Goal: Transaction & Acquisition: Purchase product/service

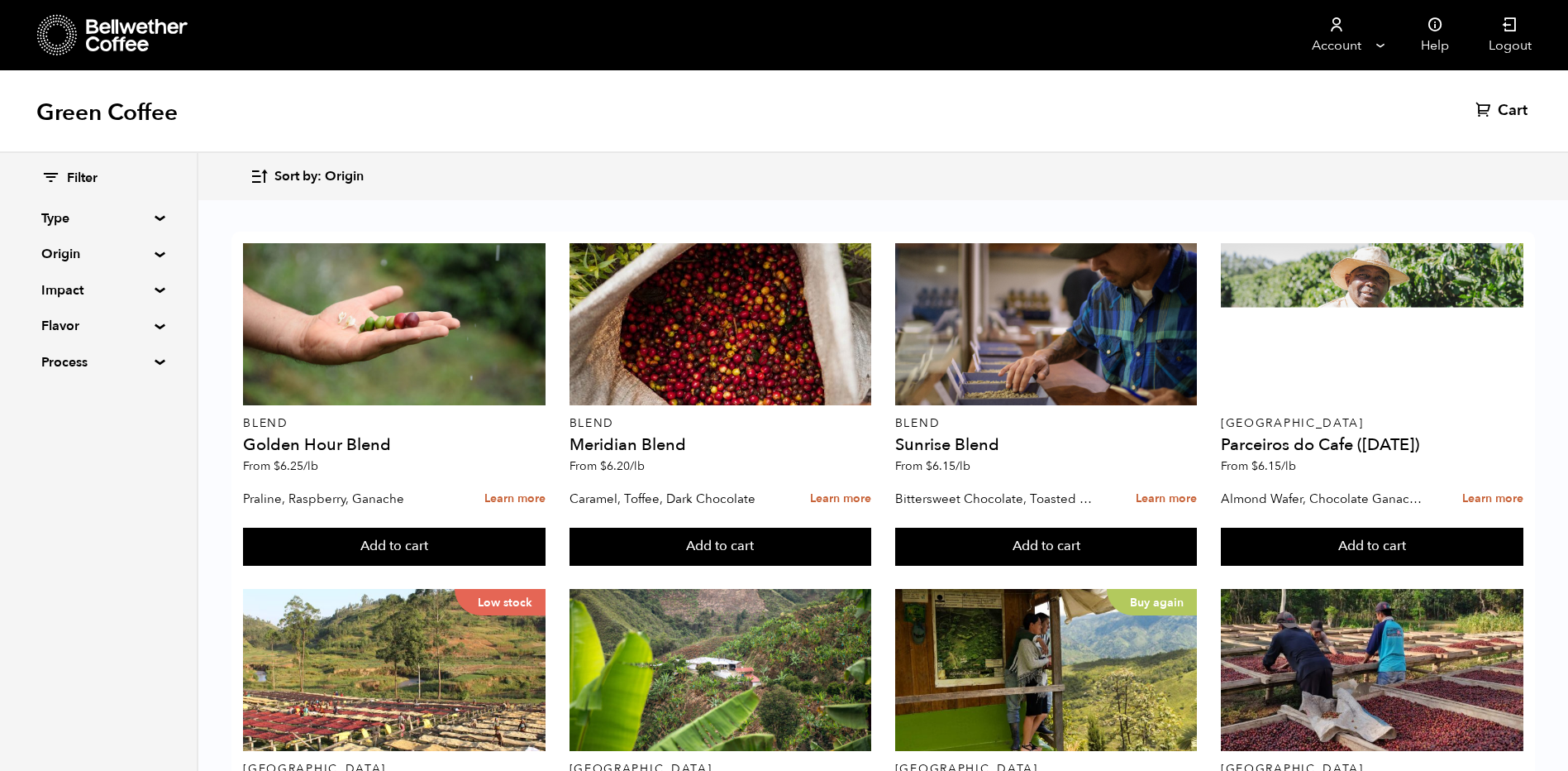
scroll to position [414, 0]
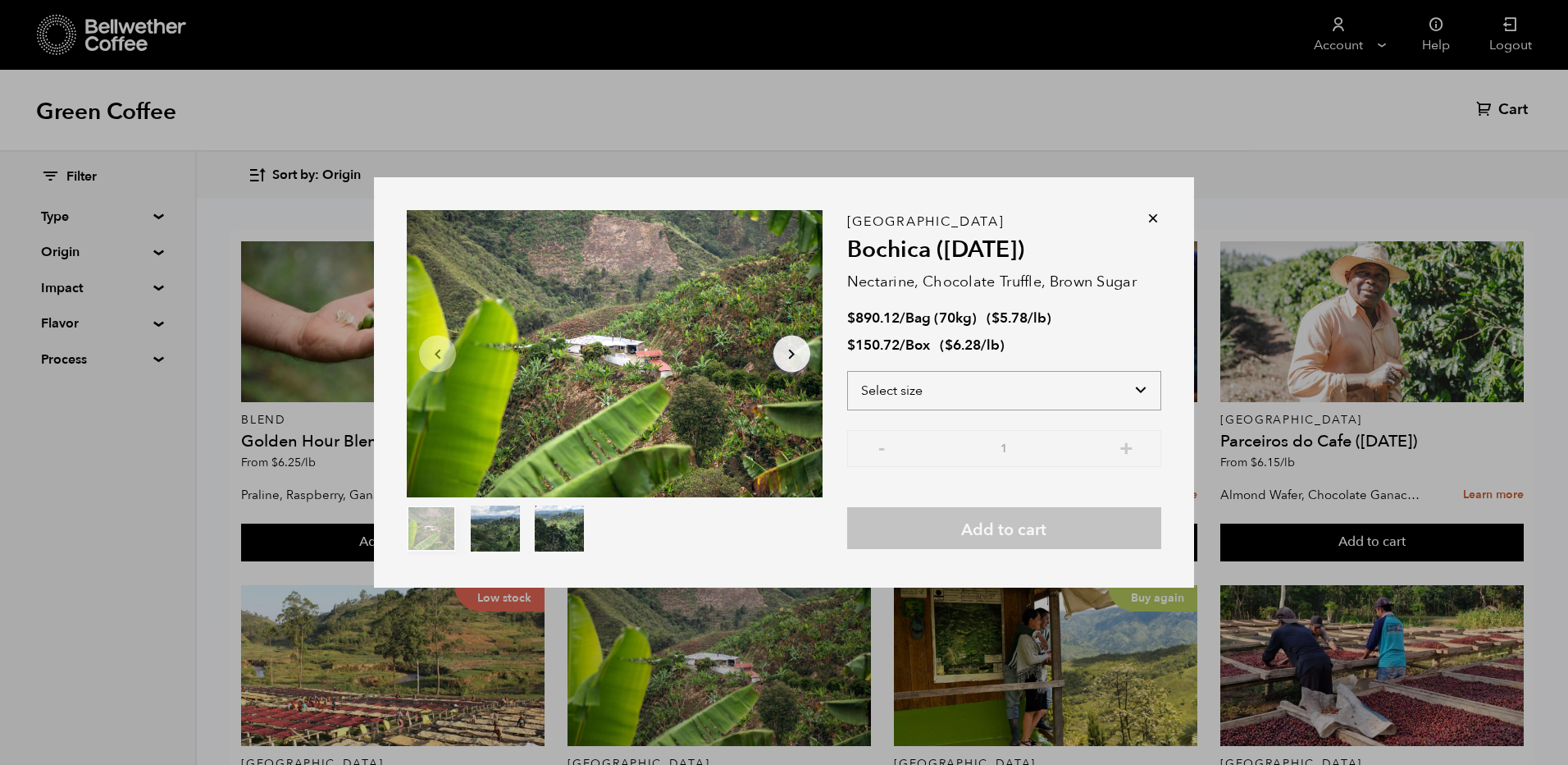
click at [973, 390] on select "Select size Bag (70kg) (154 lbs) Box (24 lbs)" at bounding box center [1005, 391] width 315 height 40
select select "bag"
click at [848, 371] on select "Select size Bag (70kg) (154 lbs) Box (24 lbs)" at bounding box center [1005, 391] width 315 height 40
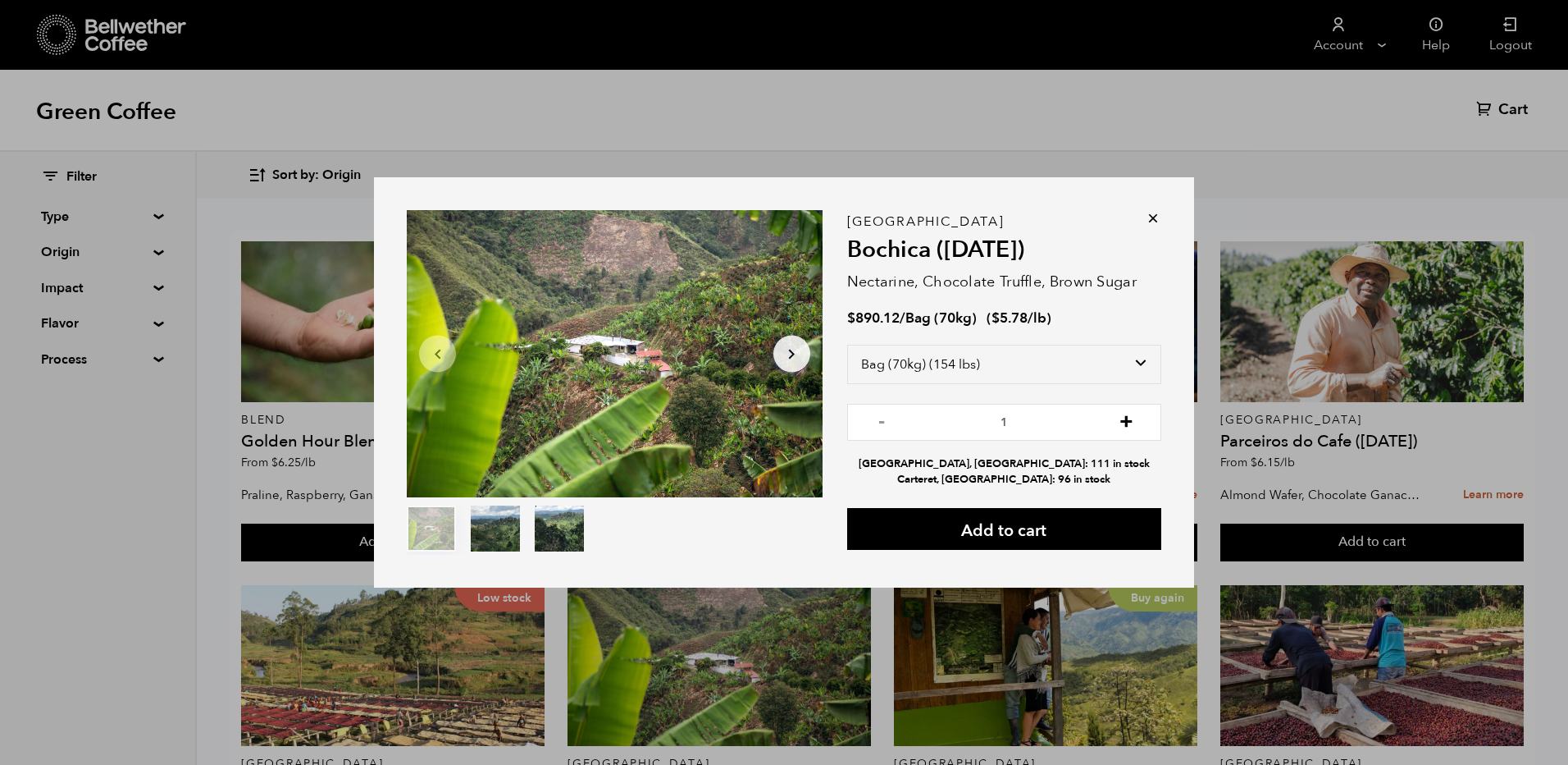
click at [1128, 421] on button "+" at bounding box center [1127, 420] width 21 height 17
type input "5"
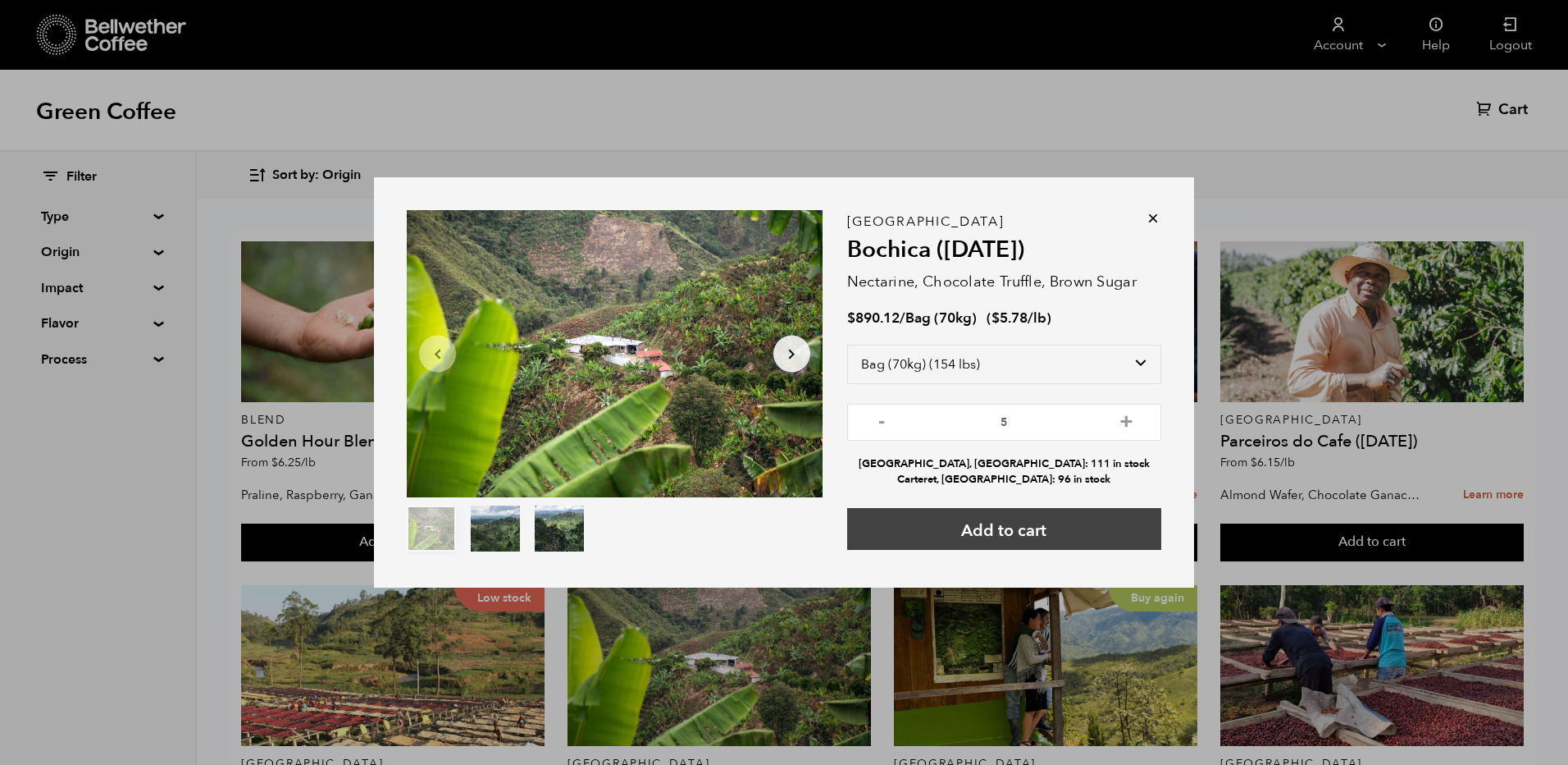
click at [1015, 527] on button "Add to cart" at bounding box center [1005, 528] width 315 height 42
click at [1150, 216] on icon at bounding box center [1153, 218] width 17 height 17
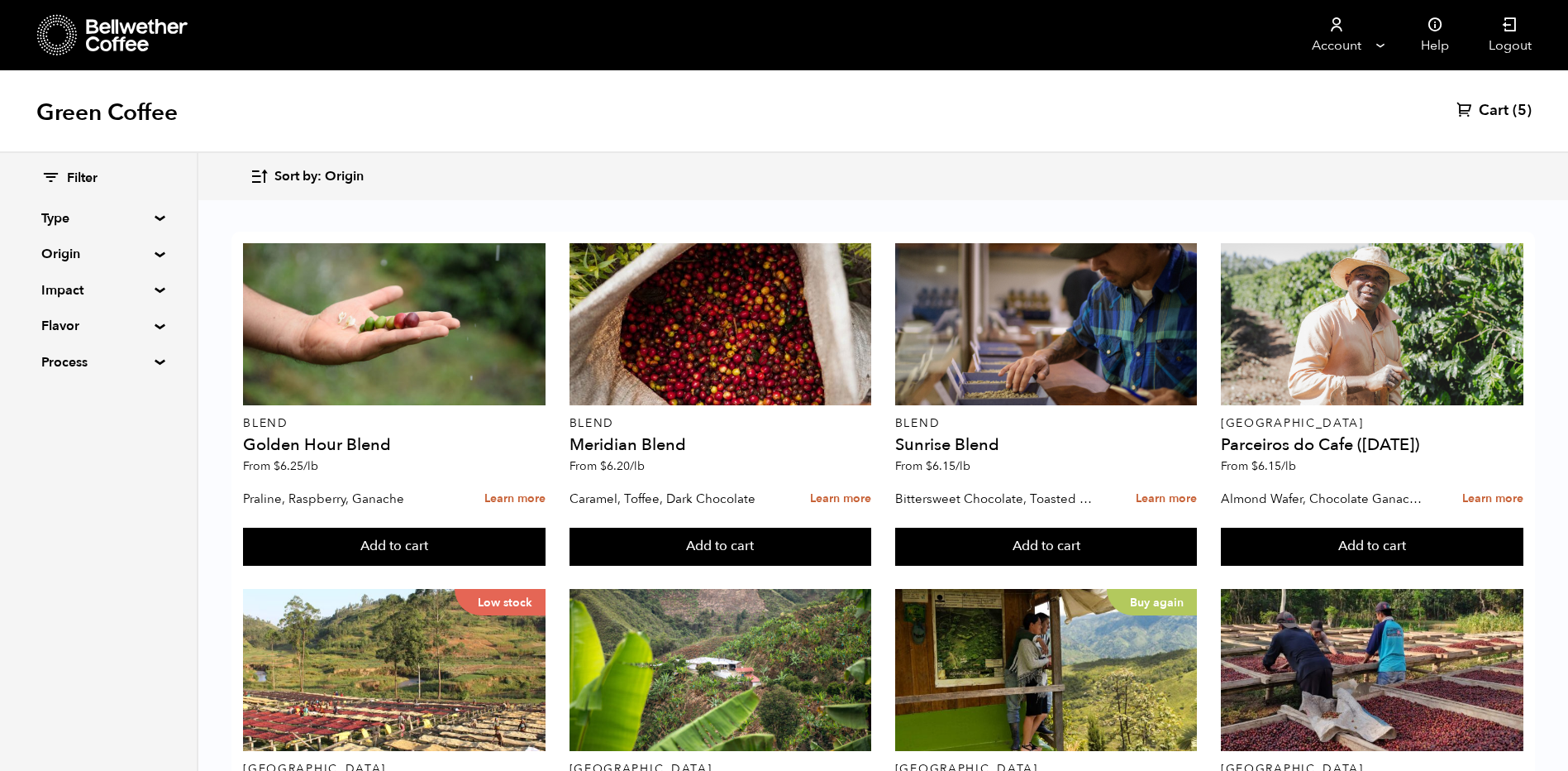
scroll to position [404, 0]
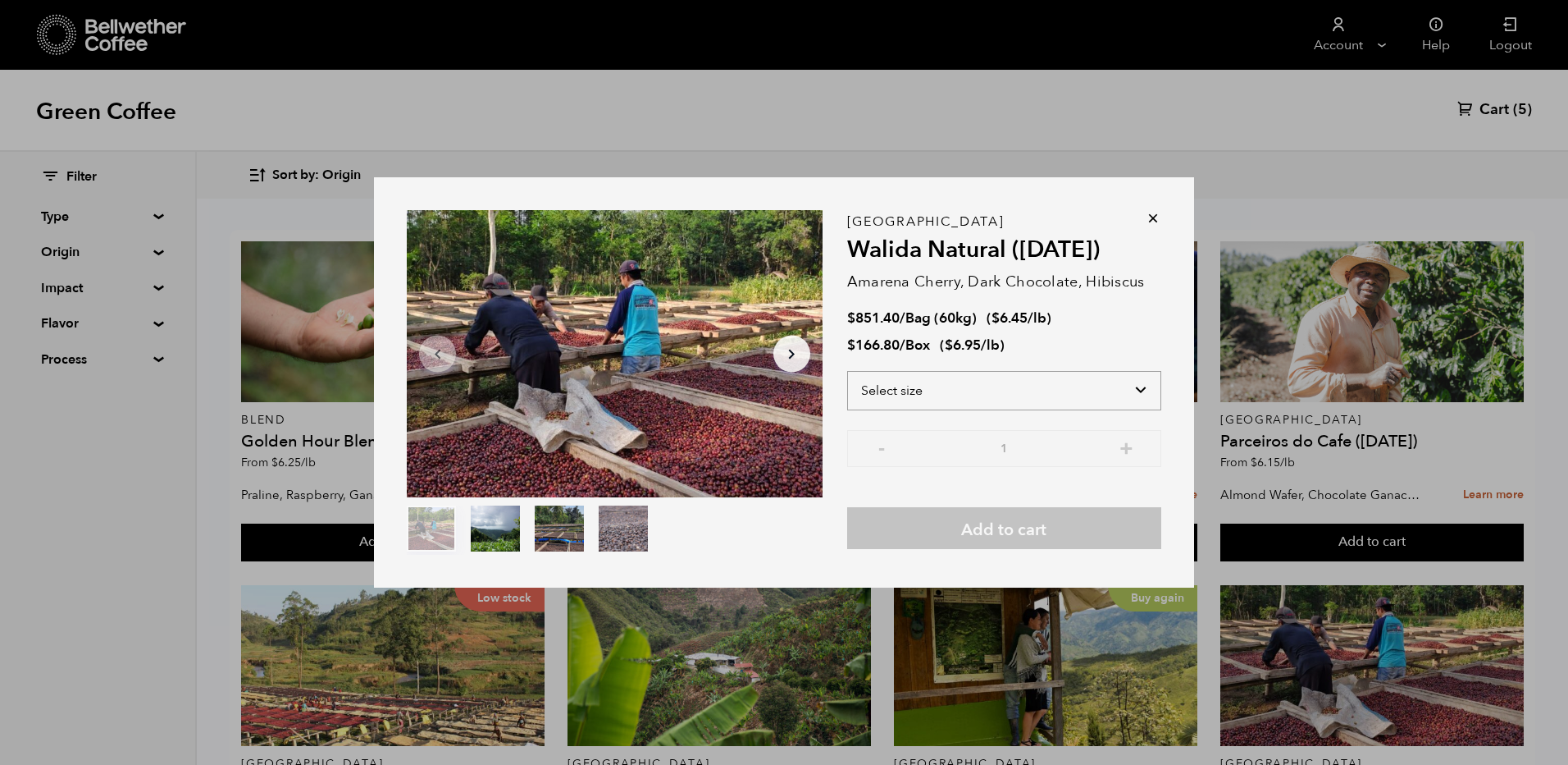
click at [972, 394] on select "Select size Bag (60kg) (132 lbs) Box (24 lbs)" at bounding box center [1005, 391] width 315 height 40
select select "bag-3"
click at [848, 371] on select "Select size Bag (60kg) (132 lbs) Box (24 lbs)" at bounding box center [1005, 391] width 315 height 40
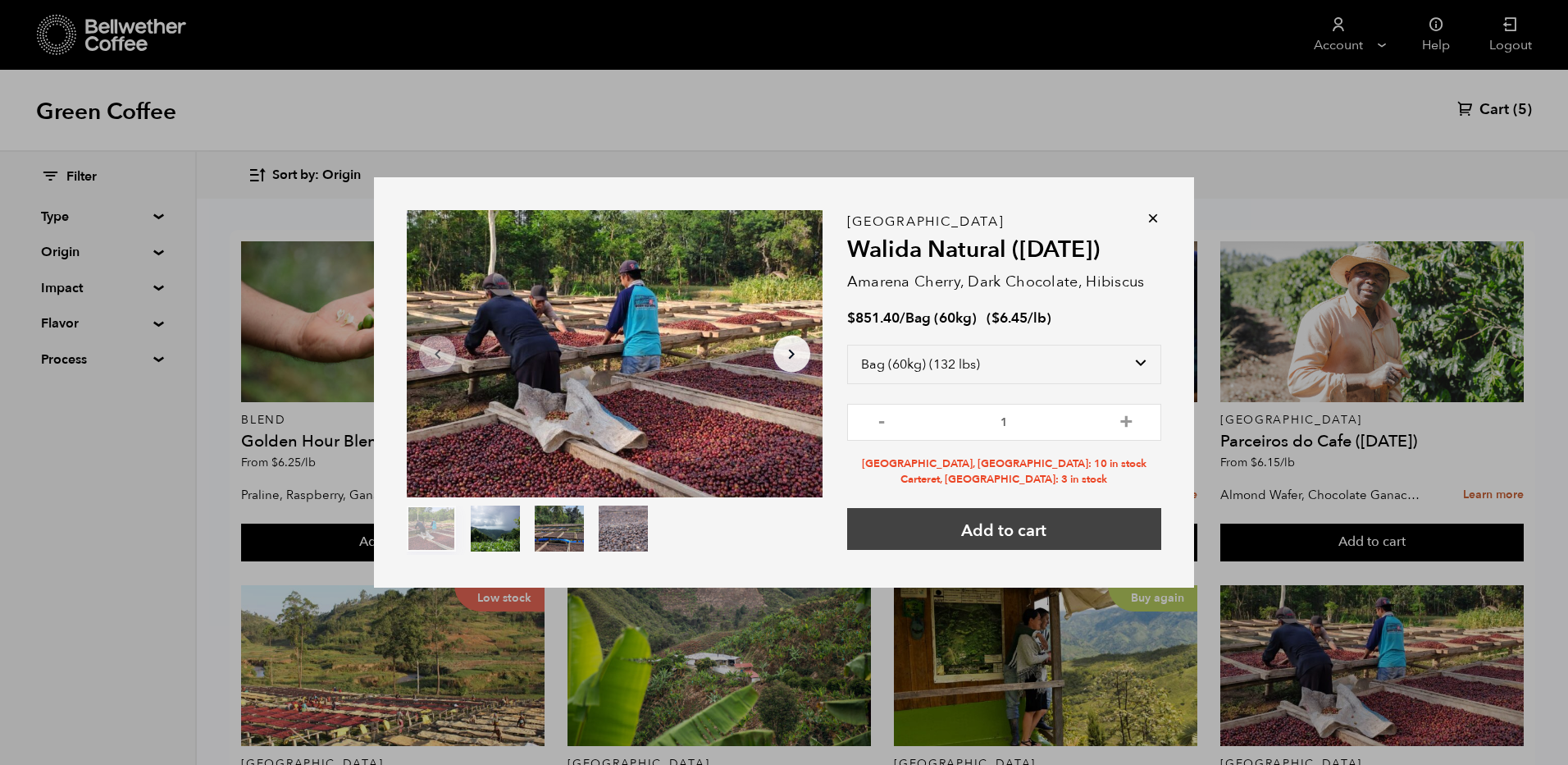
click at [1008, 531] on button "Add to cart" at bounding box center [1005, 528] width 315 height 42
click at [1151, 219] on icon at bounding box center [1153, 218] width 17 height 17
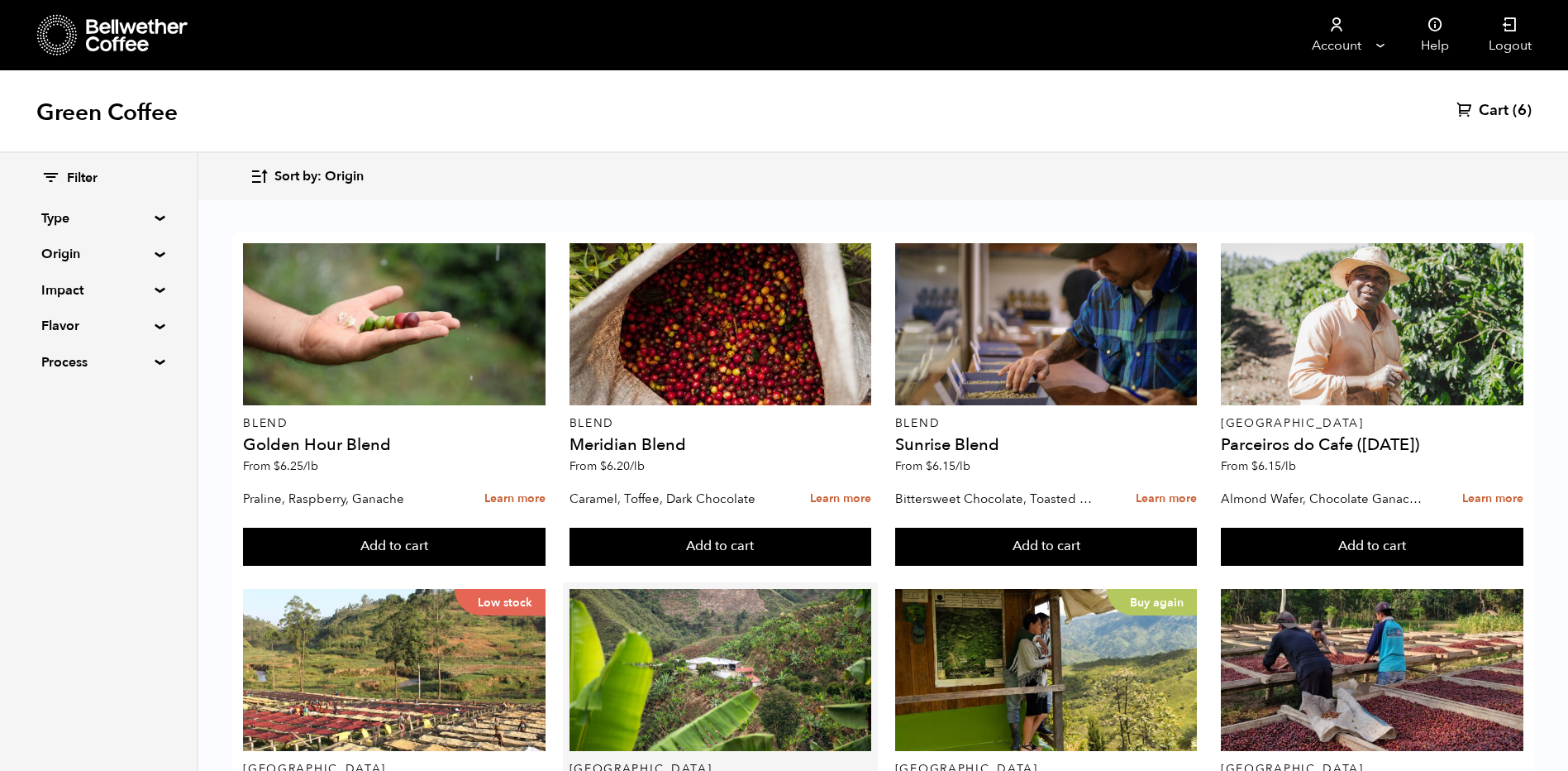
scroll to position [570, 0]
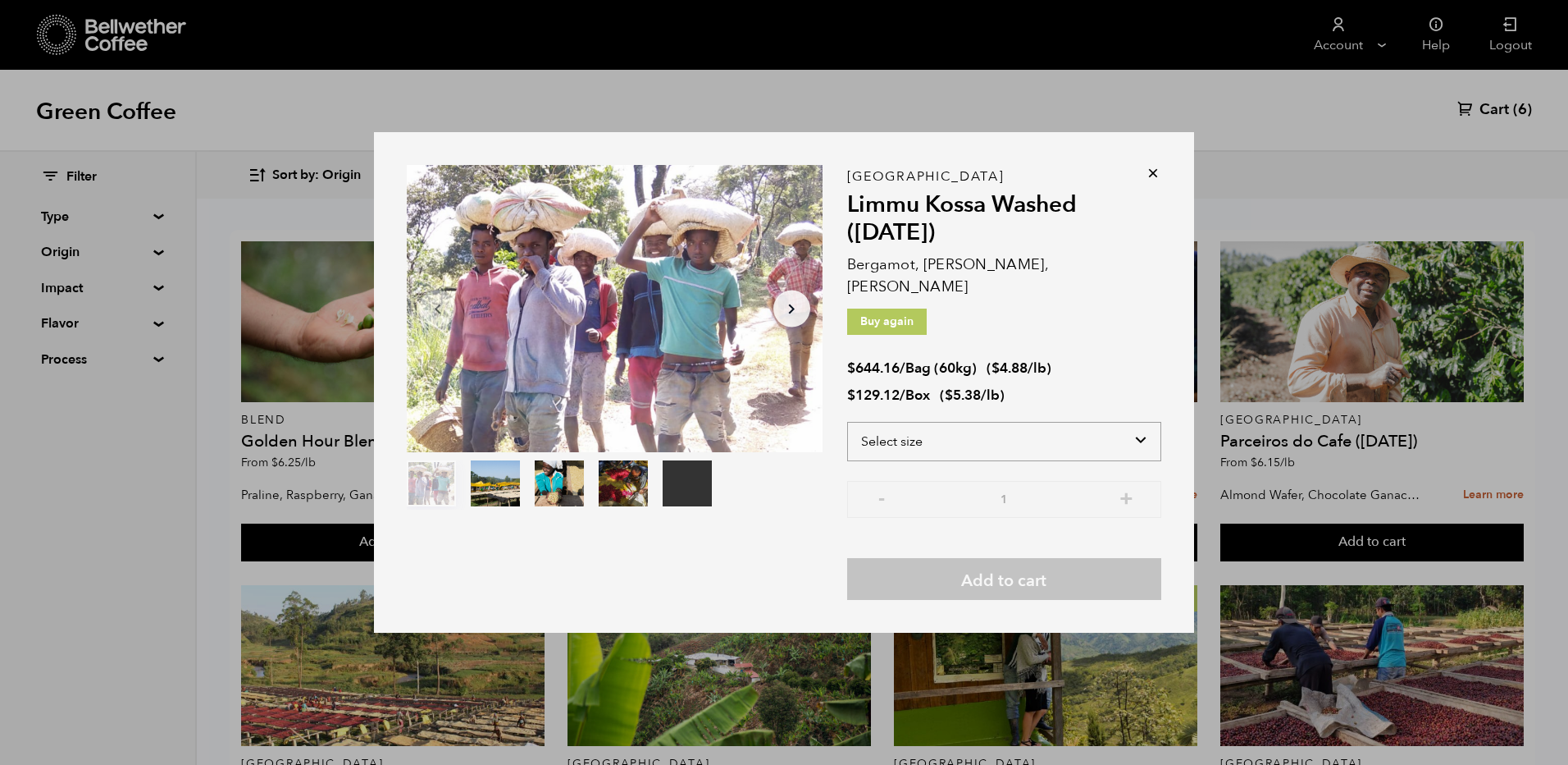
click at [967, 426] on select "Select size Bag (60kg) (132 lbs) Box (24 lbs)" at bounding box center [1005, 441] width 315 height 40
select select "bag-3"
click at [848, 422] on select "Select size Bag (60kg) (132 lbs) Box (24 lbs)" at bounding box center [1005, 441] width 315 height 40
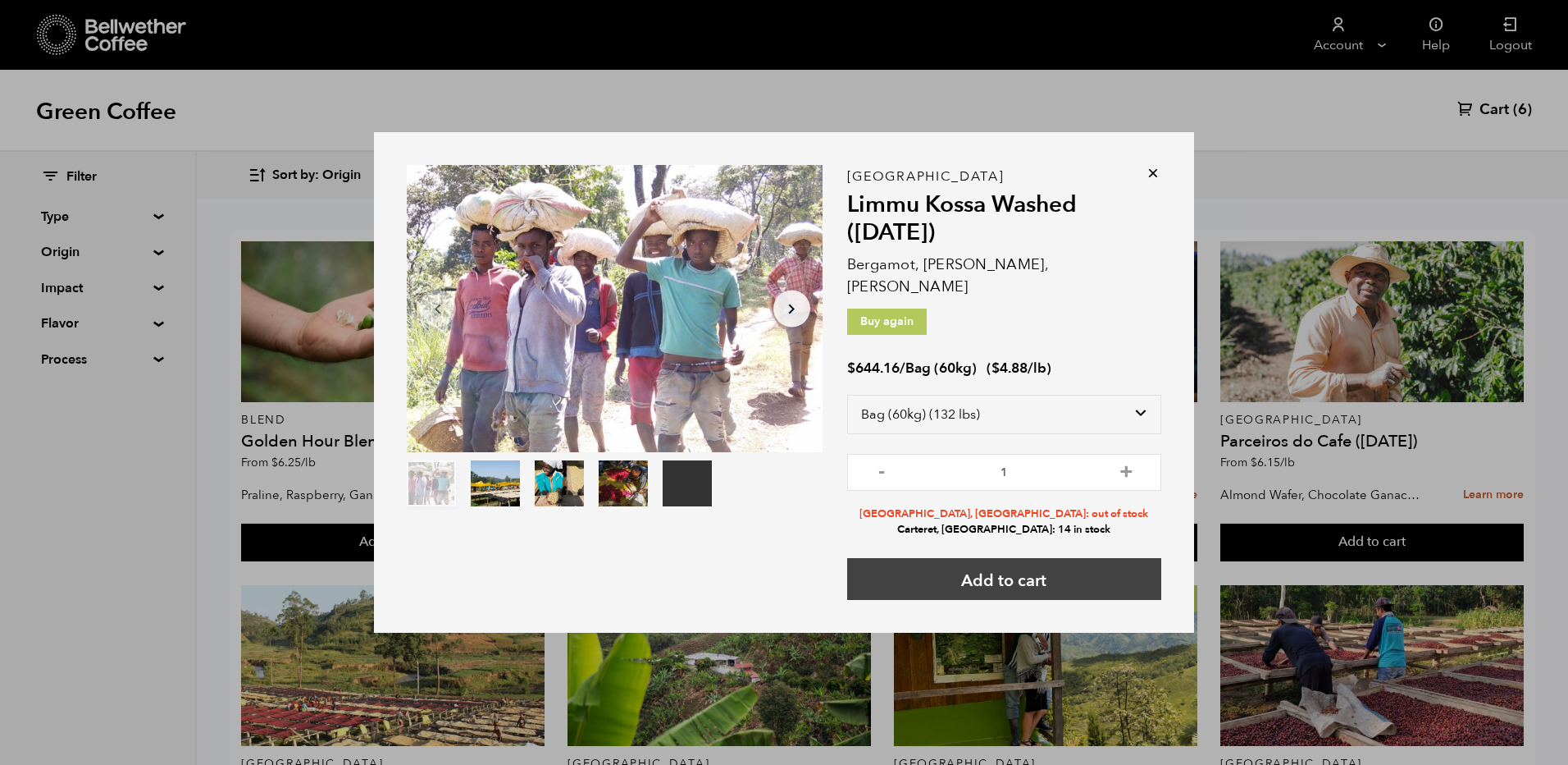
click at [985, 566] on button "Add to cart" at bounding box center [1005, 579] width 315 height 42
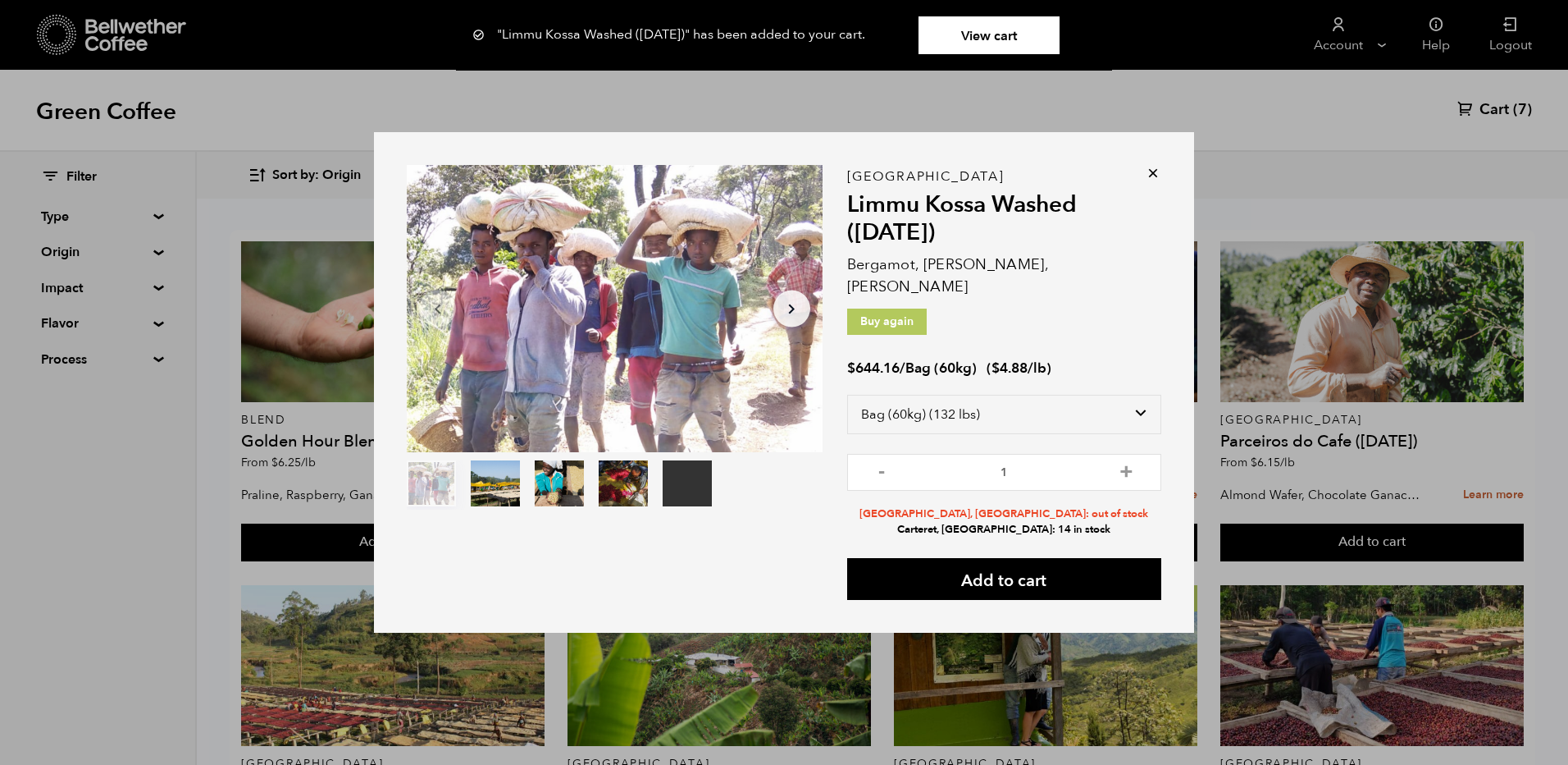
click at [1154, 181] on icon at bounding box center [1153, 173] width 17 height 17
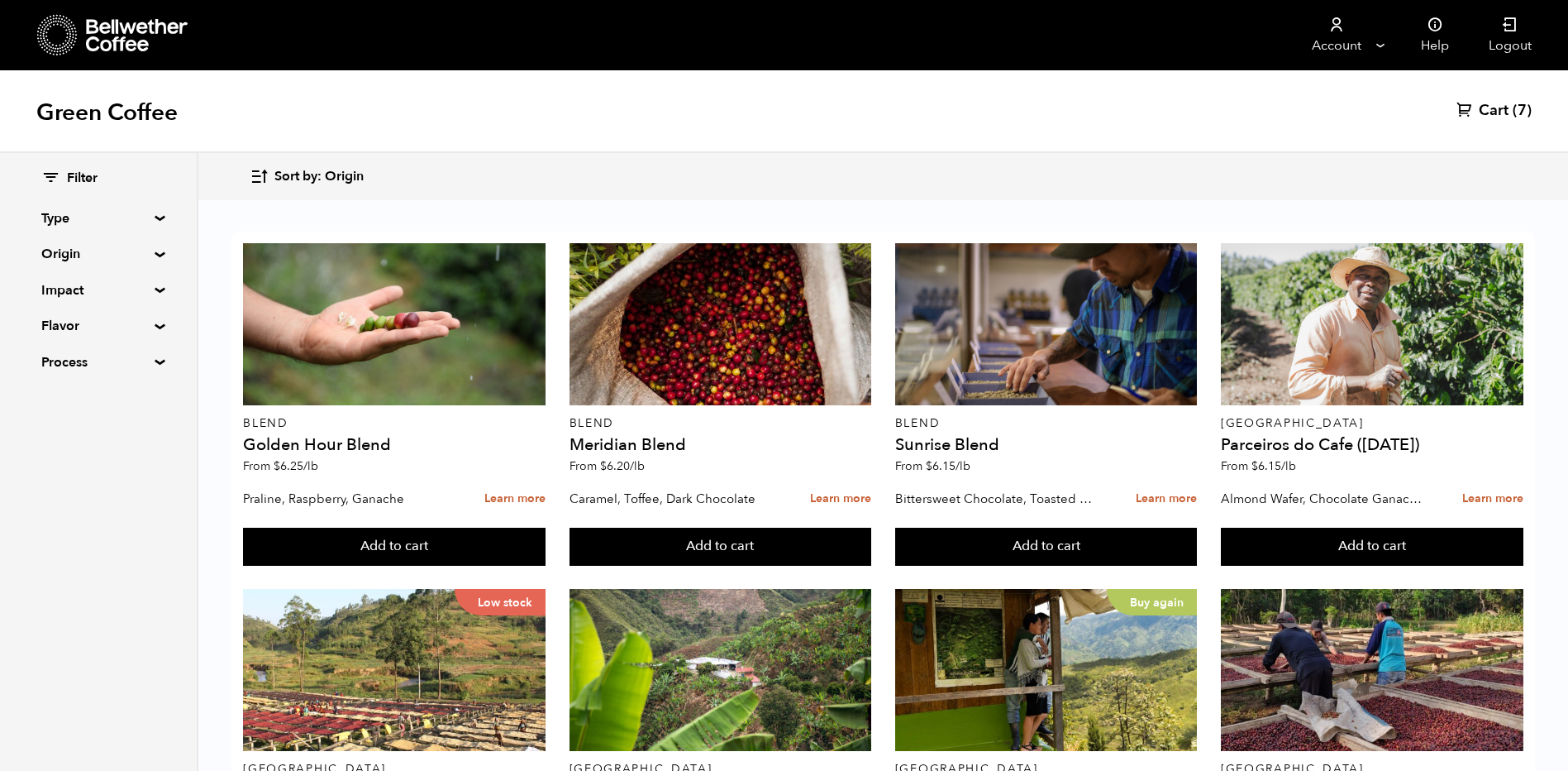
click at [1485, 102] on span "Cart" at bounding box center [1493, 111] width 30 height 20
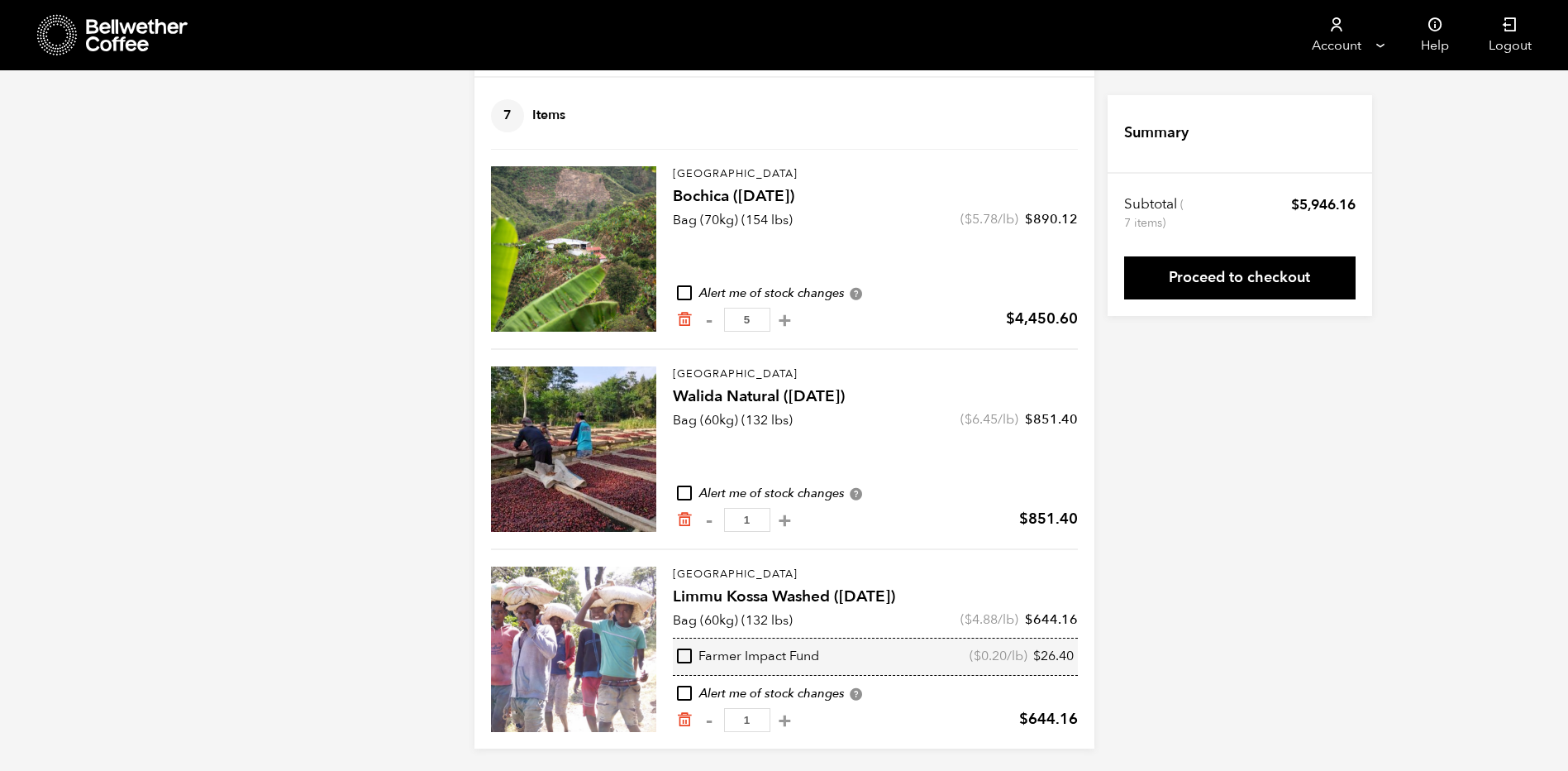
scroll to position [100, 0]
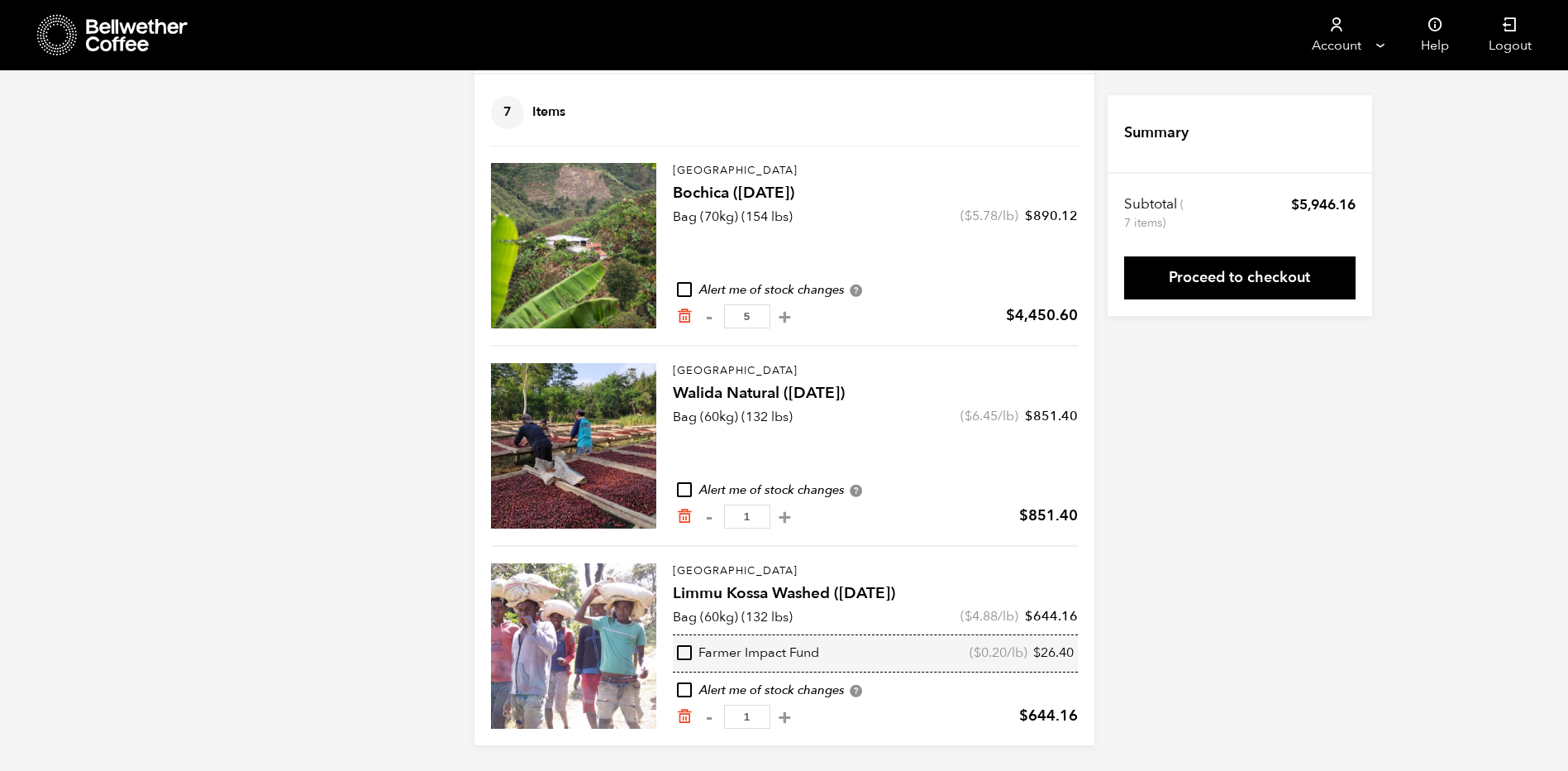
click at [287, 152] on div "Your Cart 7 Items Update cart 7 Items Colombia Bochica ([DATE]) Bag (70kg) (154…" at bounding box center [784, 370] width 1568 height 749
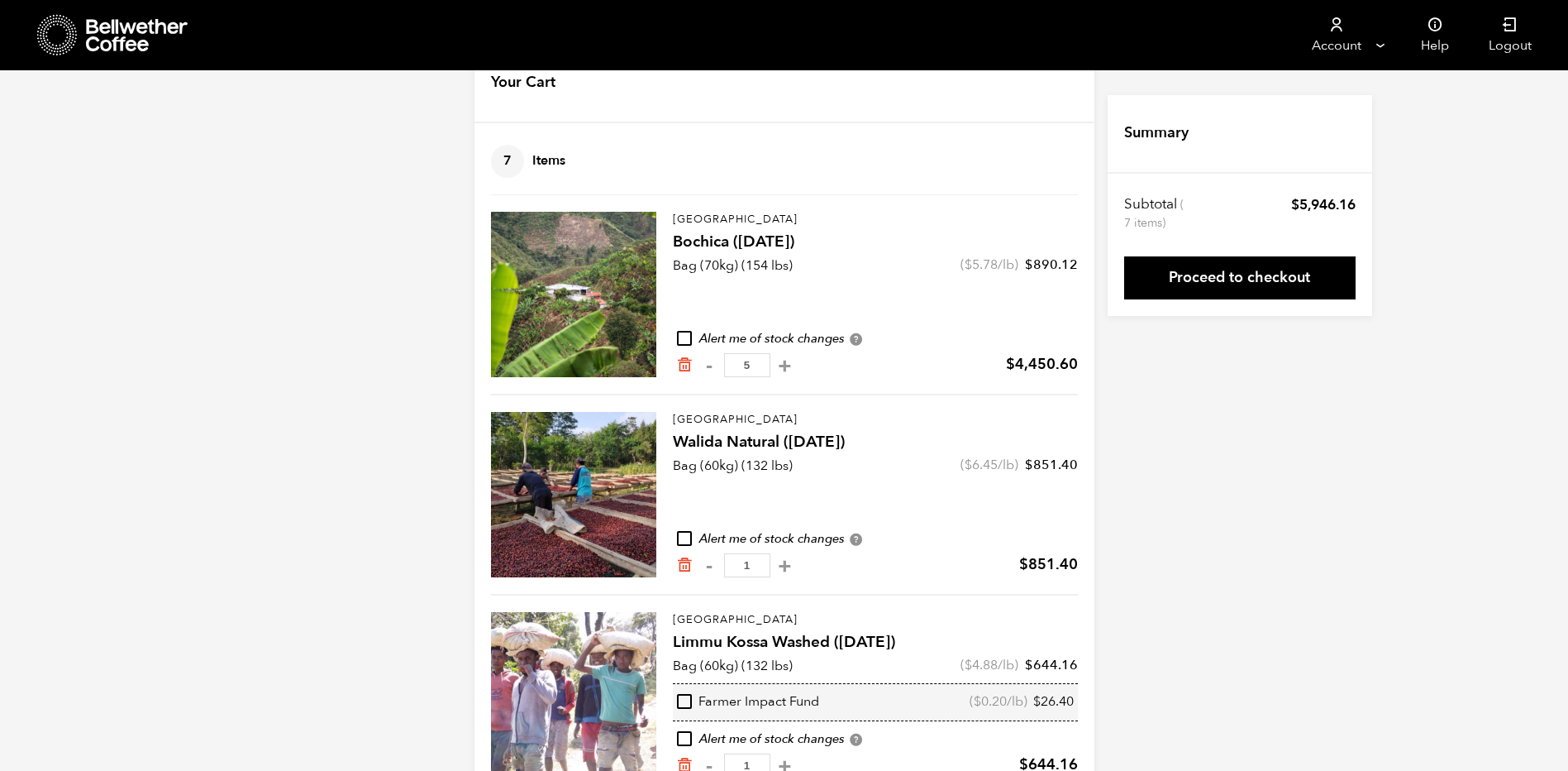
scroll to position [0, 0]
